Goal: Use online tool/utility: Utilize a website feature to perform a specific function

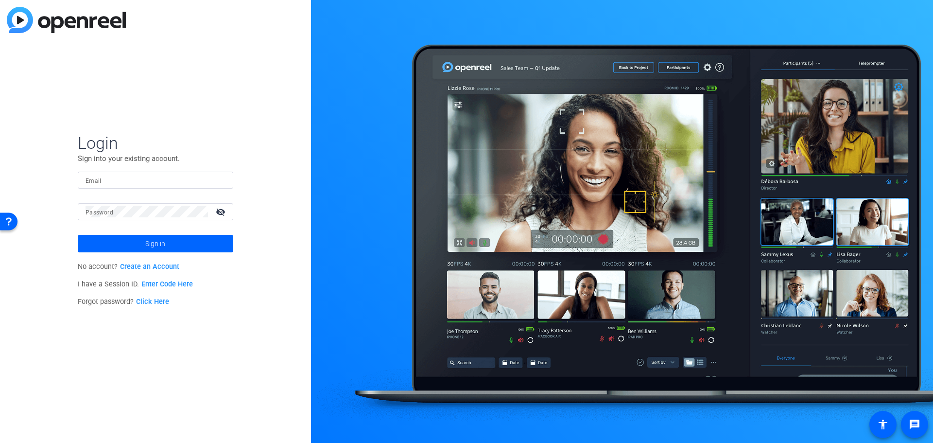
click at [110, 187] on div at bounding box center [156, 180] width 140 height 17
type input "jenessa.weaver@gartner.com"
click at [197, 247] on span at bounding box center [155, 243] width 155 height 23
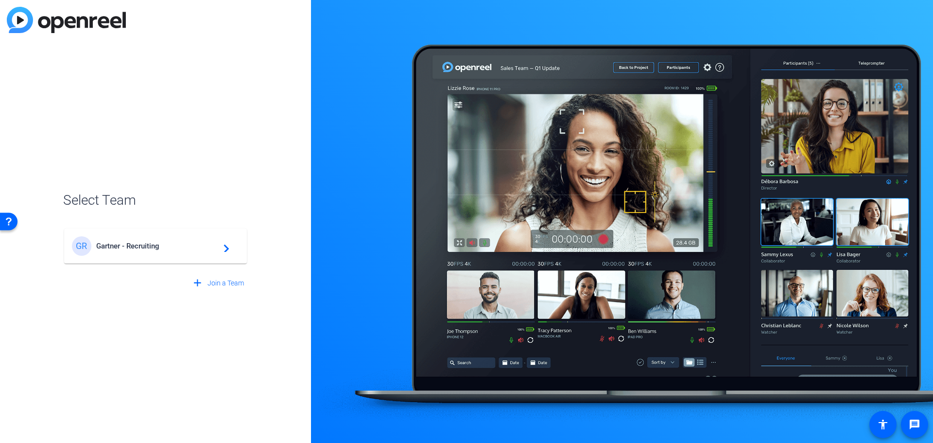
click at [178, 245] on span "Gartner - Recruiting" at bounding box center [156, 245] width 121 height 9
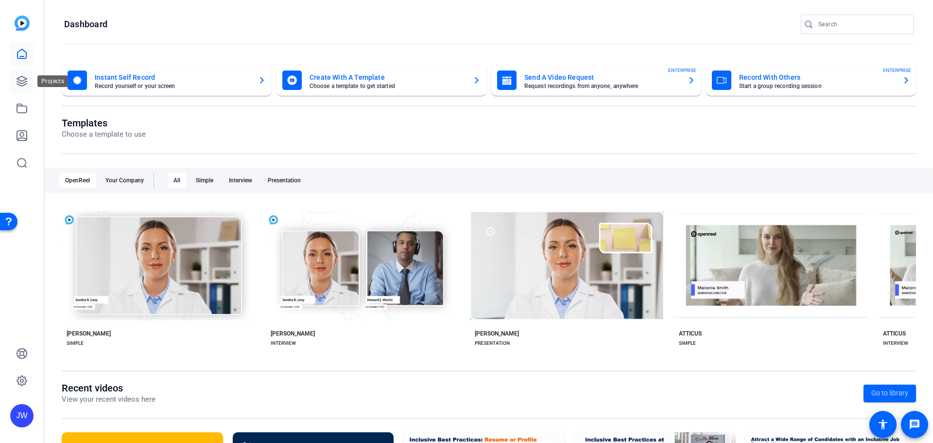
click at [33, 82] on link at bounding box center [21, 80] width 23 height 23
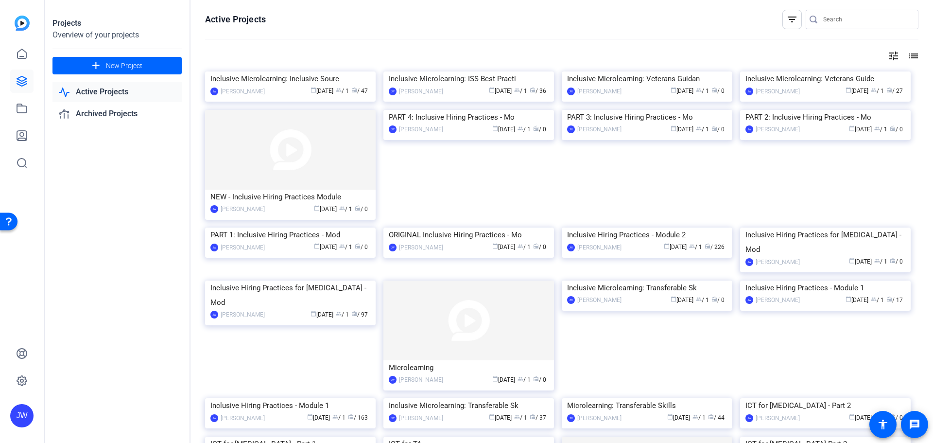
click at [19, 24] on img at bounding box center [22, 23] width 15 height 15
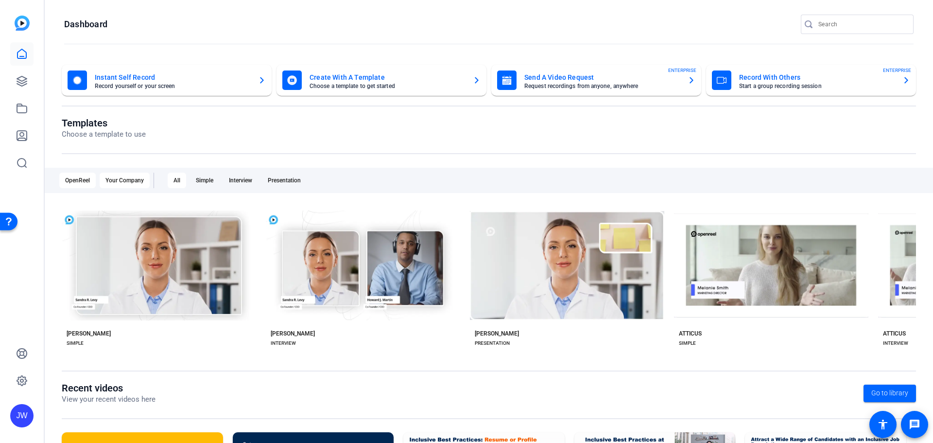
click at [143, 183] on div "Your Company" at bounding box center [125, 180] width 50 height 16
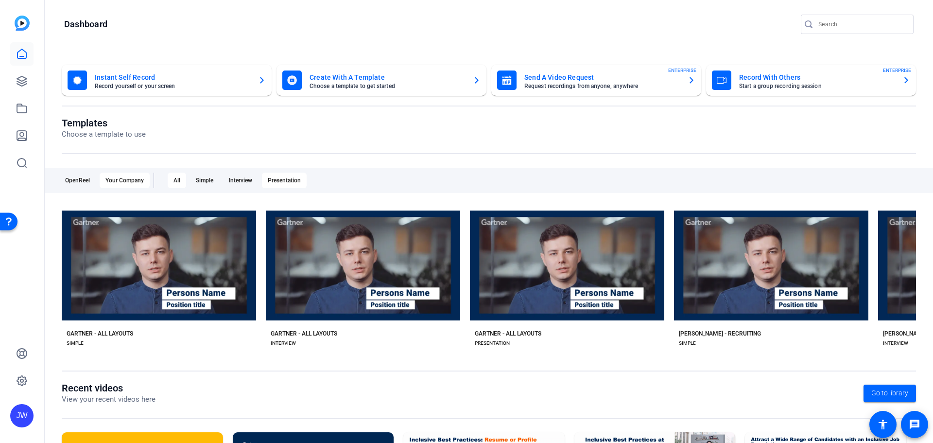
click at [295, 183] on div "Presentation" at bounding box center [284, 180] width 45 height 16
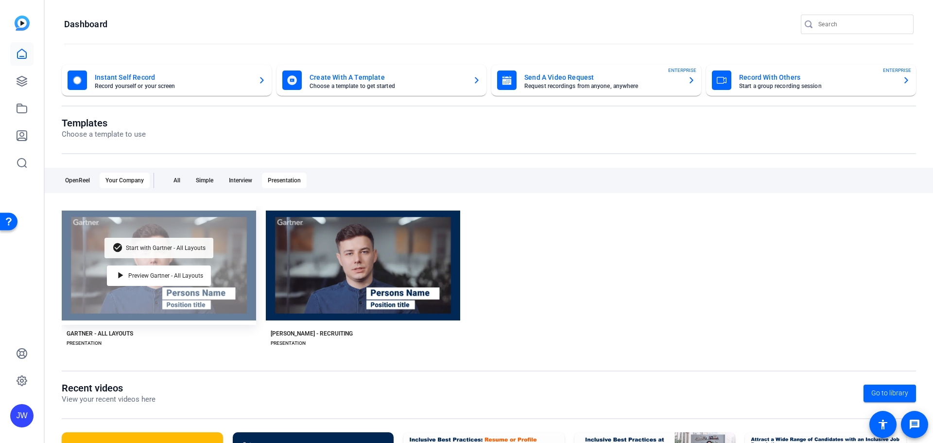
click at [158, 250] on span "Start with Gartner - All Layouts" at bounding box center [166, 248] width 80 height 6
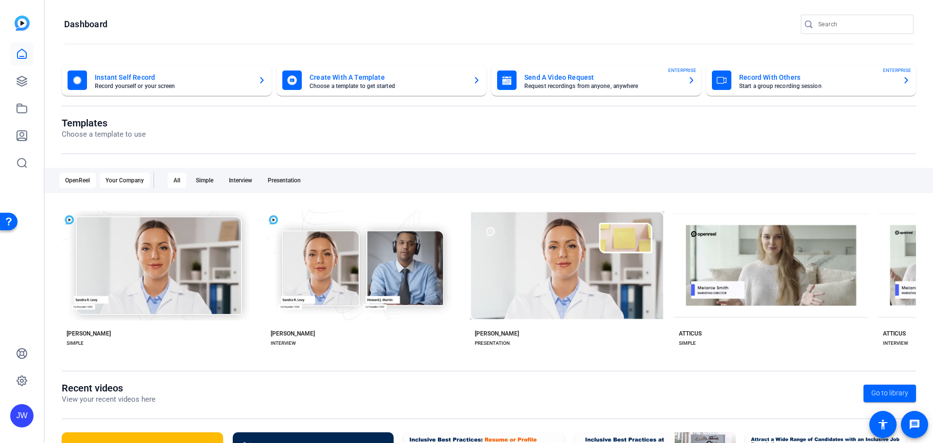
click at [126, 184] on div "Your Company" at bounding box center [125, 180] width 50 height 16
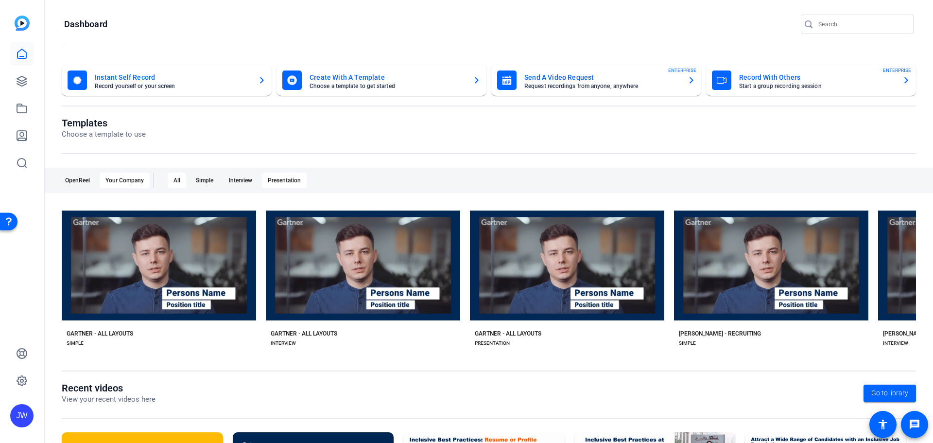
click at [300, 177] on div "Presentation" at bounding box center [284, 180] width 45 height 16
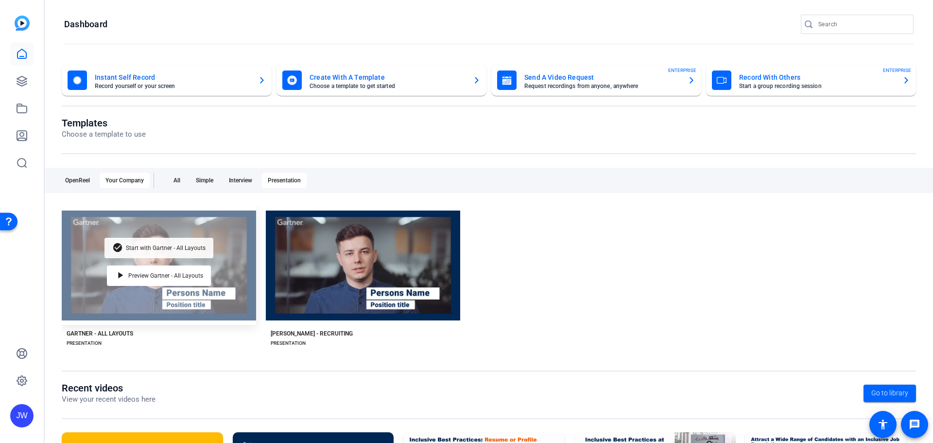
click at [136, 242] on div "check_circle Start with Gartner - All Layouts" at bounding box center [158, 248] width 109 height 20
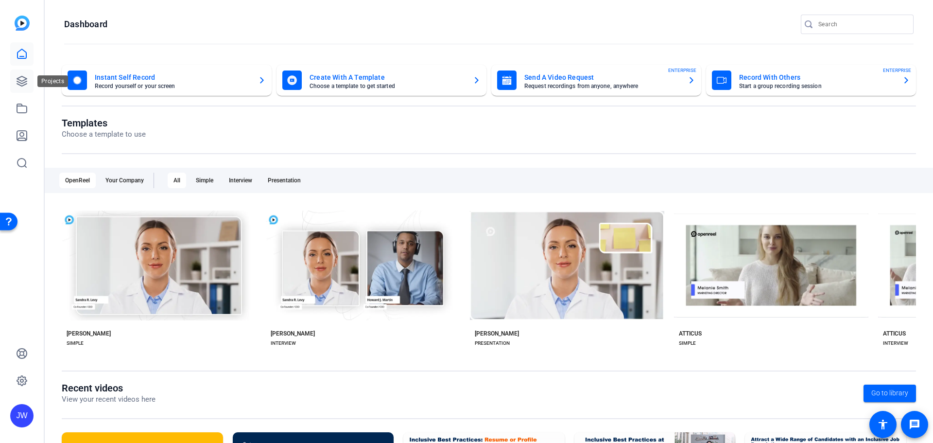
click at [25, 82] on icon at bounding box center [22, 81] width 10 height 10
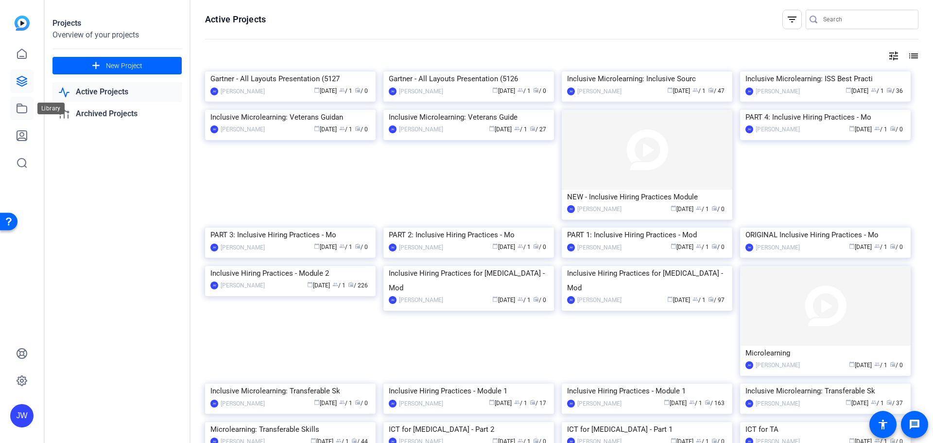
click at [21, 107] on icon at bounding box center [22, 109] width 12 height 12
